Goal: Book appointment/travel/reservation

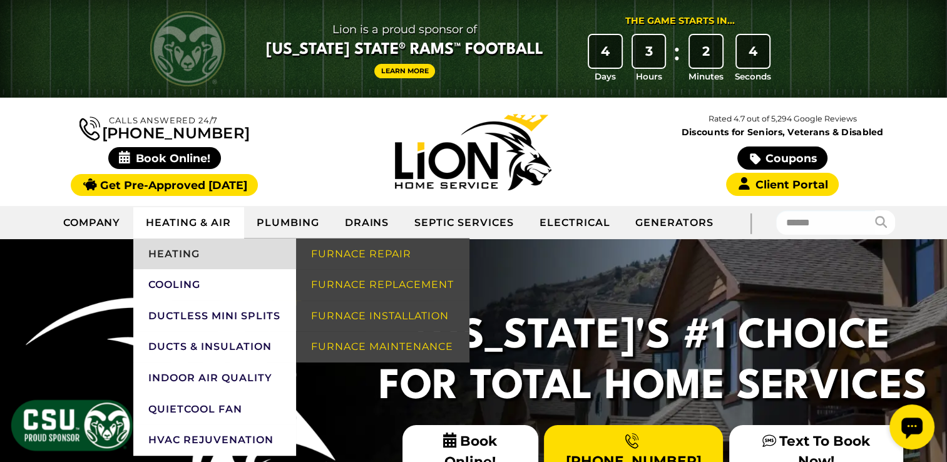
click at [155, 259] on link "Heating" at bounding box center [214, 253] width 163 height 31
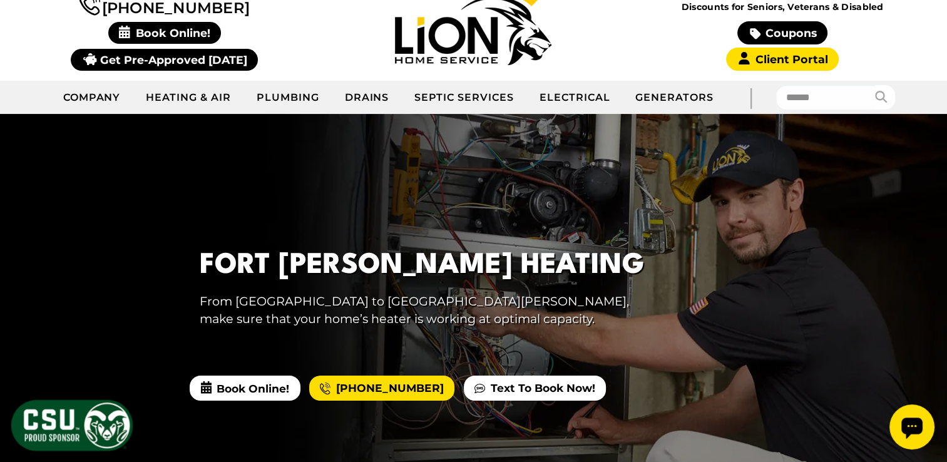
scroll to position [250, 0]
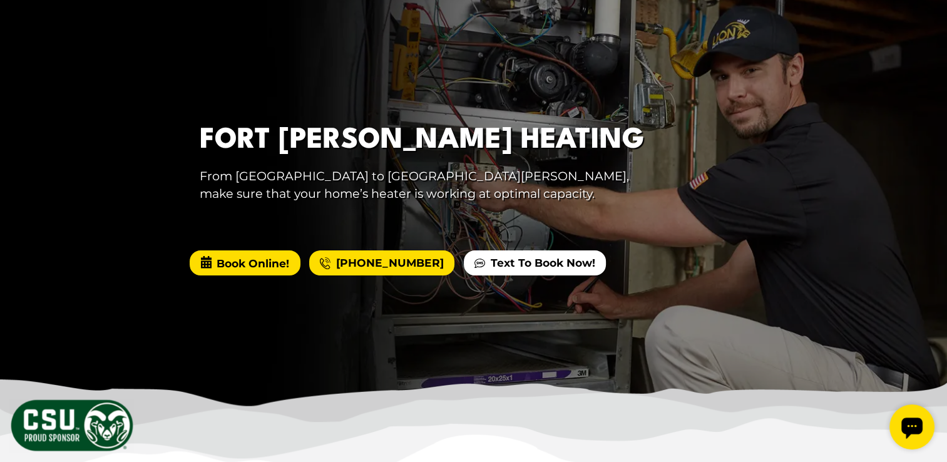
click at [244, 258] on span "Book Online!" at bounding box center [245, 262] width 110 height 25
click at [205, 251] on span "Book Online!" at bounding box center [245, 262] width 110 height 25
